Goal: Task Accomplishment & Management: Use online tool/utility

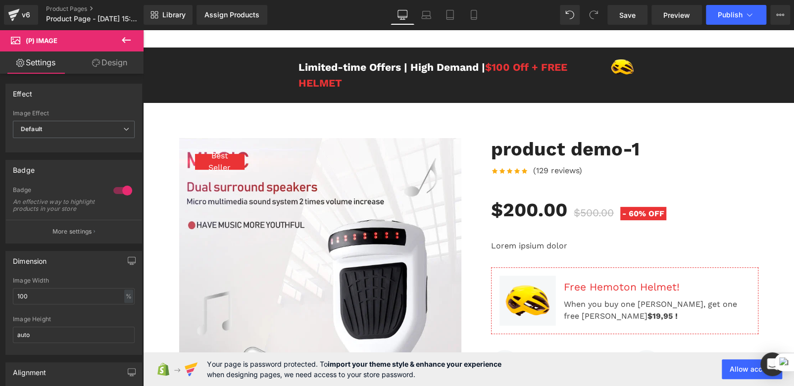
scroll to position [49, 0]
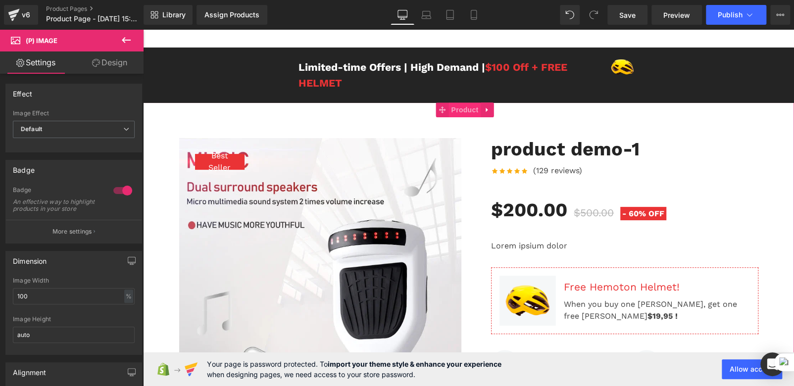
click at [456, 109] on span "Product" at bounding box center [464, 109] width 32 height 15
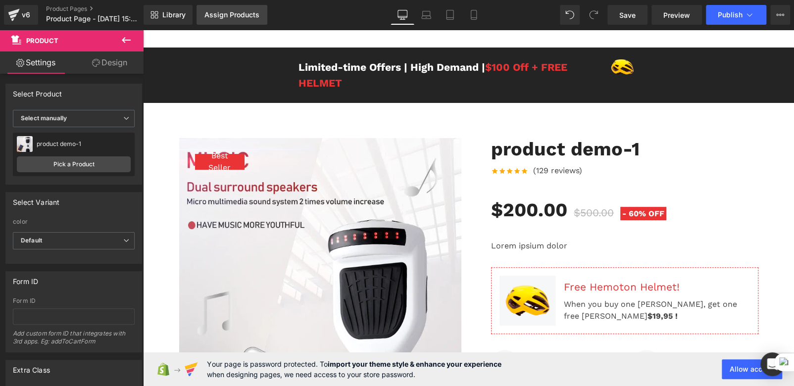
click at [232, 20] on link "Assign Products" at bounding box center [231, 15] width 71 height 20
click at [219, 11] on div "Assign Products" at bounding box center [231, 15] width 55 height 8
click at [220, 14] on div "Assign Products" at bounding box center [231, 15] width 55 height 8
click at [324, 24] on div "Library Assign Products Product Preview No product match your search. Please tr…" at bounding box center [469, 15] width 650 height 20
click at [241, 20] on link "Assign Products" at bounding box center [231, 15] width 71 height 20
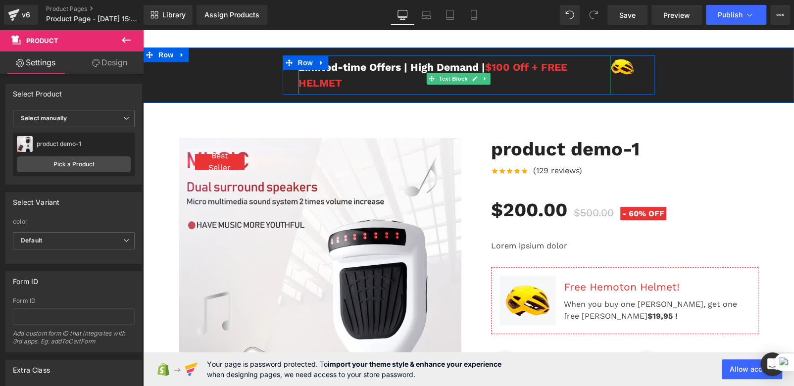
click at [313, 75] on div "Limited-time Offers | High Demand | $100 Off + FREE HELMET" at bounding box center [454, 74] width 312 height 39
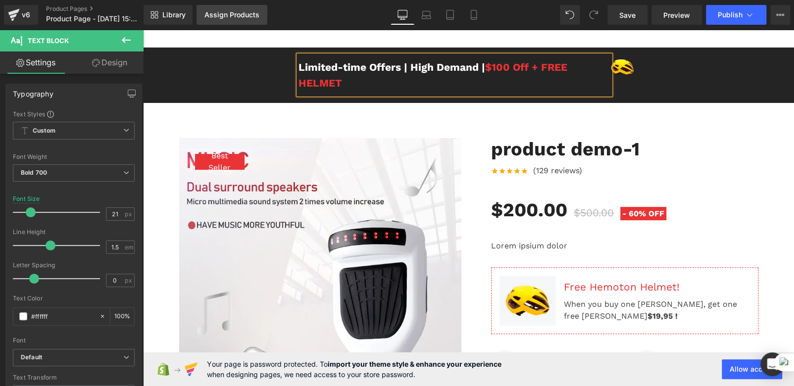
click at [241, 17] on div "Assign Products" at bounding box center [231, 15] width 55 height 8
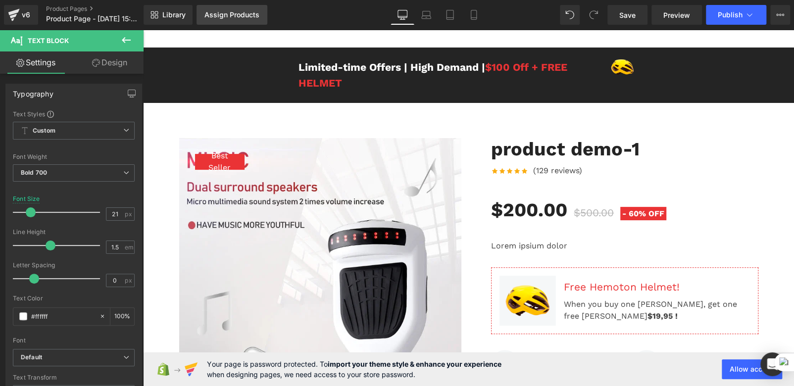
click at [241, 17] on div "Assign Products" at bounding box center [231, 15] width 55 height 8
click at [225, 12] on div "Assign Products" at bounding box center [231, 15] width 55 height 8
click at [336, 9] on div "Library Assign Products Product Preview No product match your search. Please tr…" at bounding box center [469, 15] width 650 height 20
click at [238, 12] on div "Assign Products" at bounding box center [231, 15] width 55 height 8
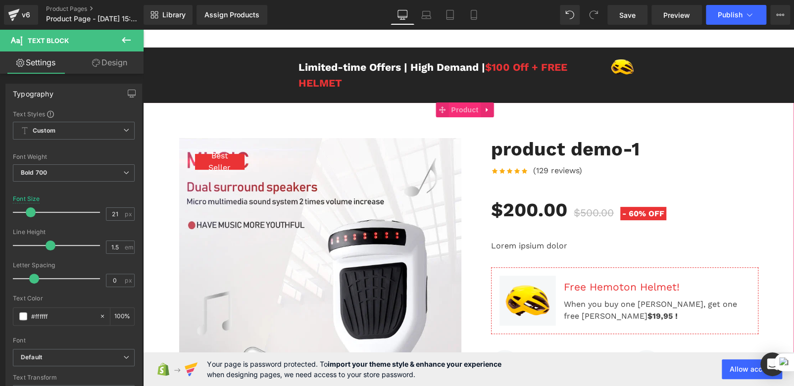
click at [454, 111] on span "Product" at bounding box center [464, 109] width 32 height 15
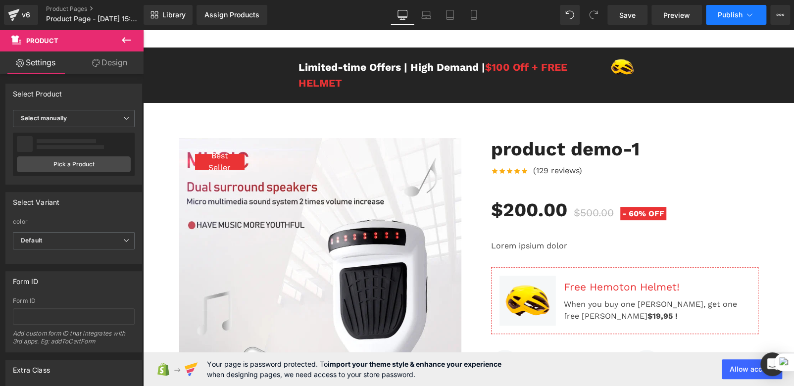
click at [732, 17] on span "Publish" at bounding box center [730, 15] width 25 height 8
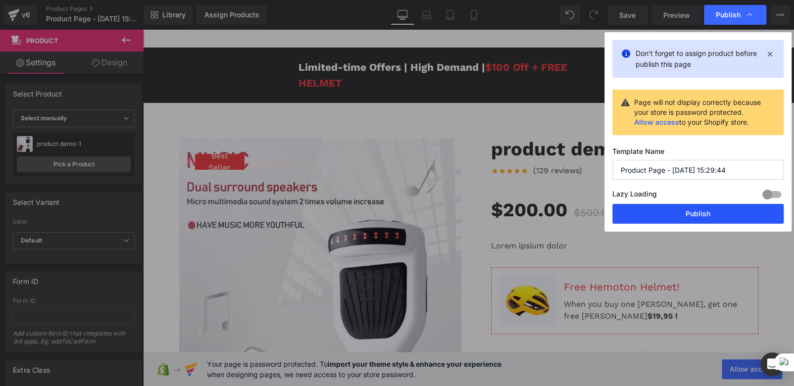
click at [706, 211] on button "Publish" at bounding box center [697, 214] width 171 height 20
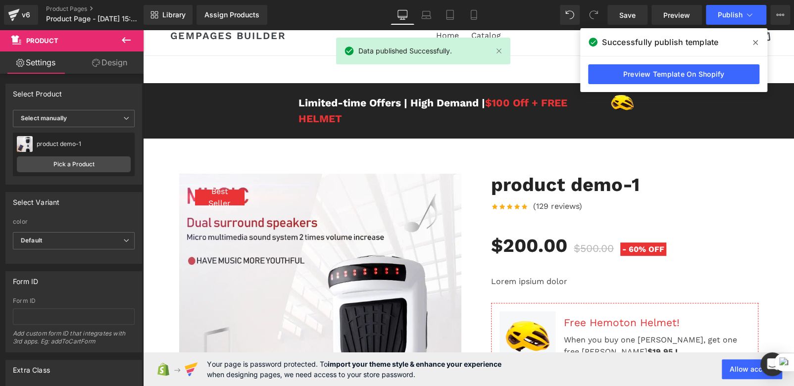
scroll to position [0, 0]
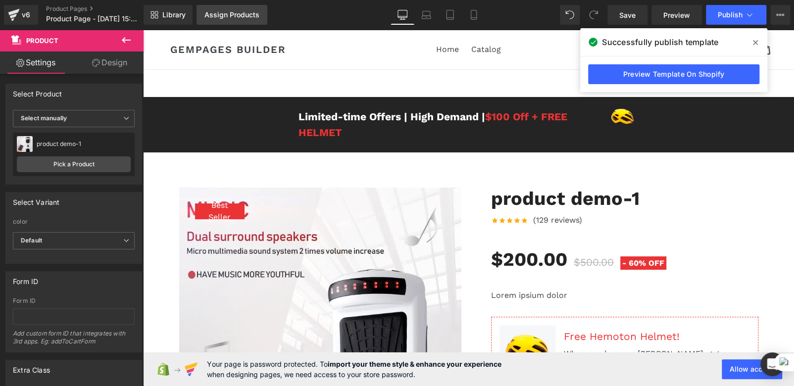
click at [249, 20] on link "Assign Products" at bounding box center [231, 15] width 71 height 20
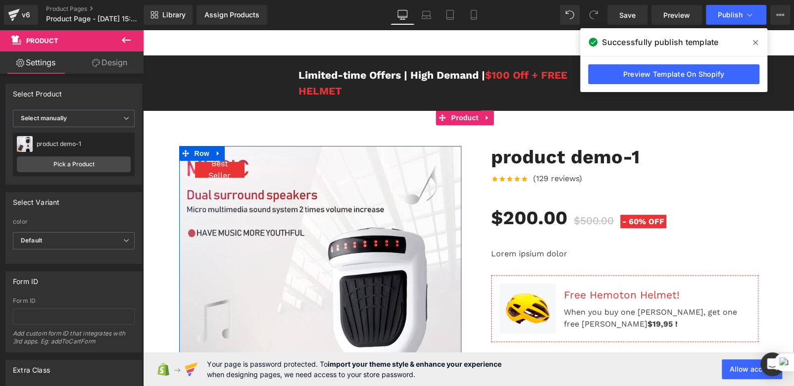
scroll to position [49, 0]
